Goal: Task Accomplishment & Management: Complete application form

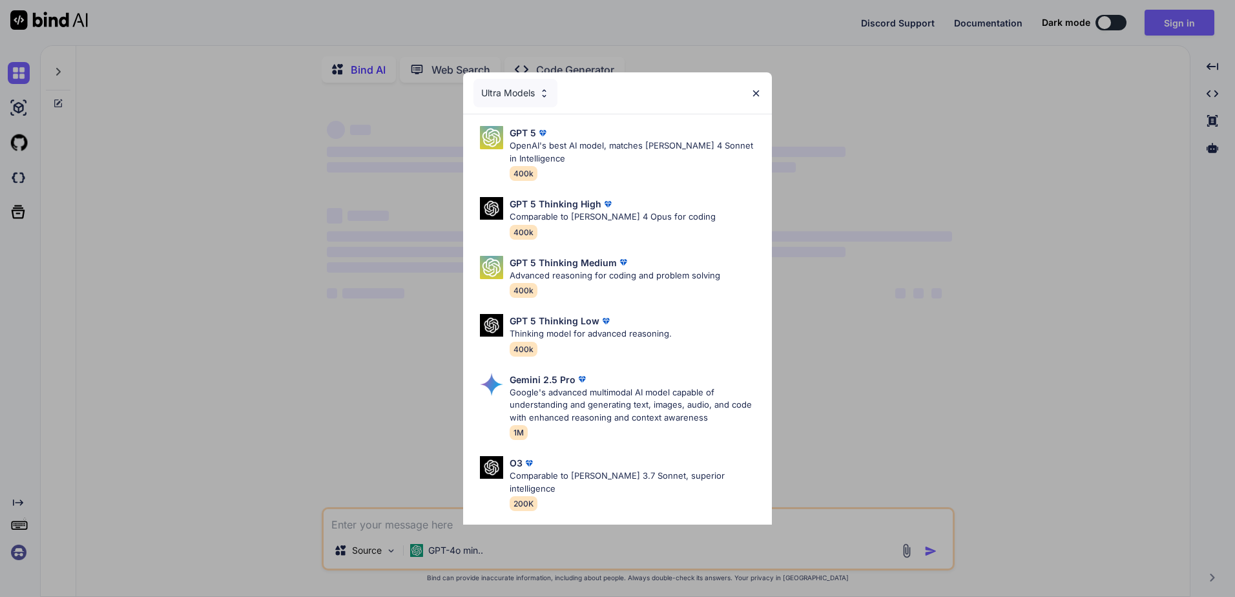
click at [755, 87] on div "Ultra Models" at bounding box center [617, 92] width 309 height 41
type textarea "x"
click at [756, 94] on img at bounding box center [755, 93] width 11 height 11
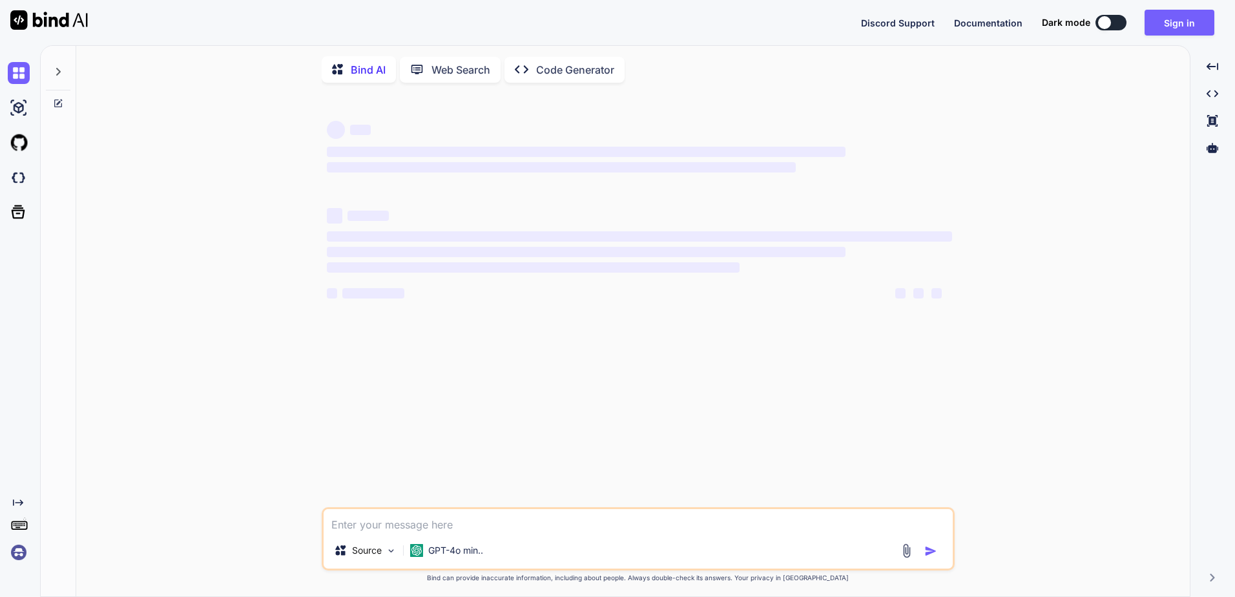
click at [19, 551] on img at bounding box center [19, 552] width 22 height 22
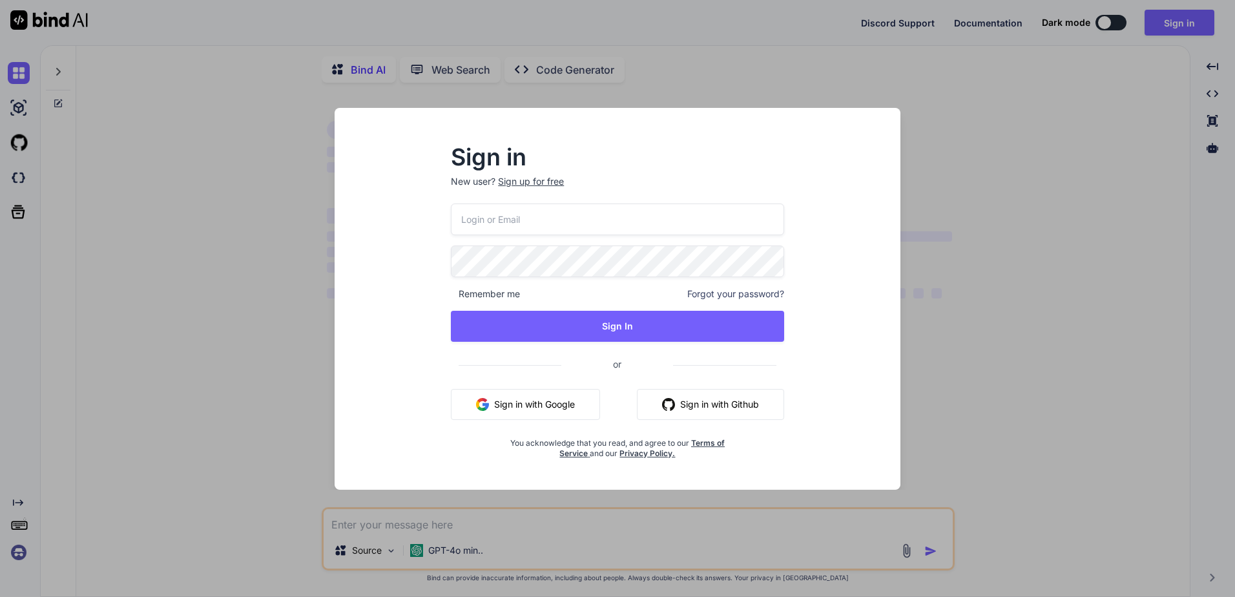
click at [528, 199] on p "New user? Sign up for free" at bounding box center [617, 189] width 333 height 28
click at [524, 217] on input "email" at bounding box center [617, 219] width 333 height 32
type input "[EMAIL_ADDRESS][DOMAIN_NAME]"
click at [988, 156] on div "Sign in New user? Sign up for free [EMAIL_ADDRESS][DOMAIN_NAME] Remember me For…" at bounding box center [617, 298] width 1235 height 597
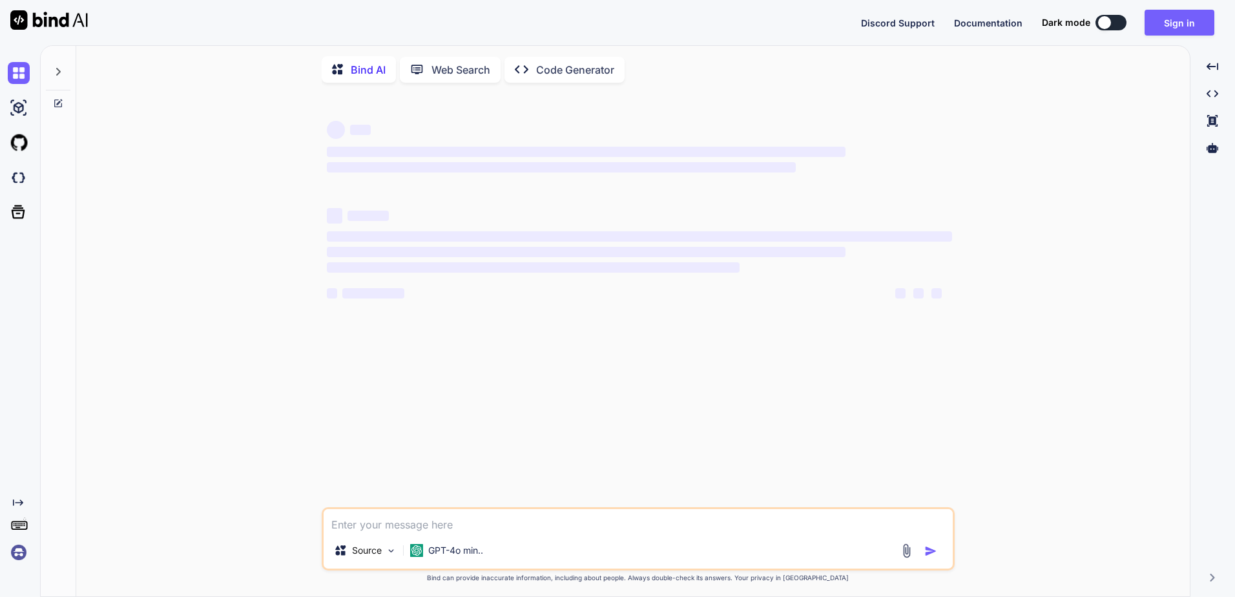
type textarea "x"
